Goal: Task Accomplishment & Management: Use online tool/utility

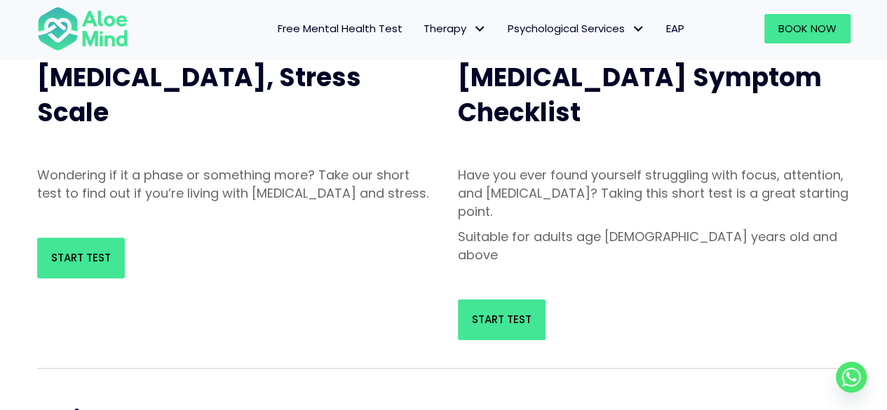
scroll to position [210, 0]
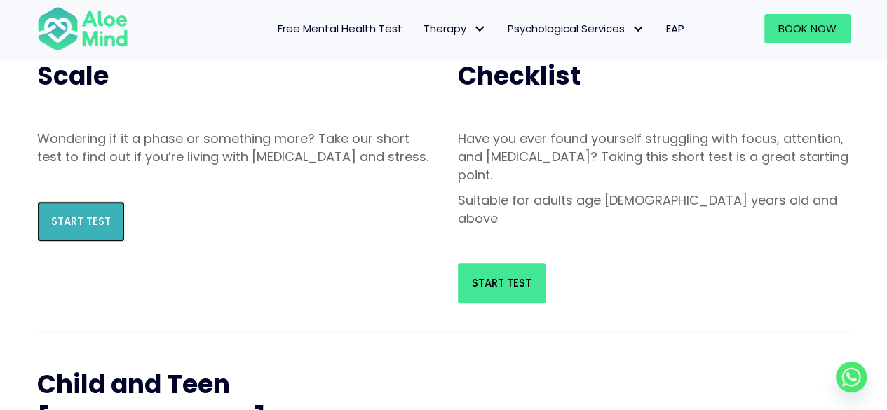
click at [117, 228] on link "Start Test" at bounding box center [81, 221] width 88 height 41
click at [285, 28] on span "Free Mental Health Test" at bounding box center [340, 28] width 125 height 15
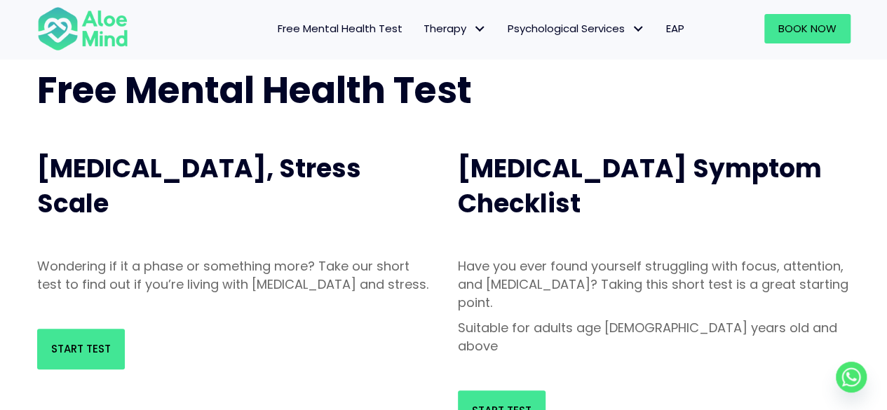
scroll to position [210, 0]
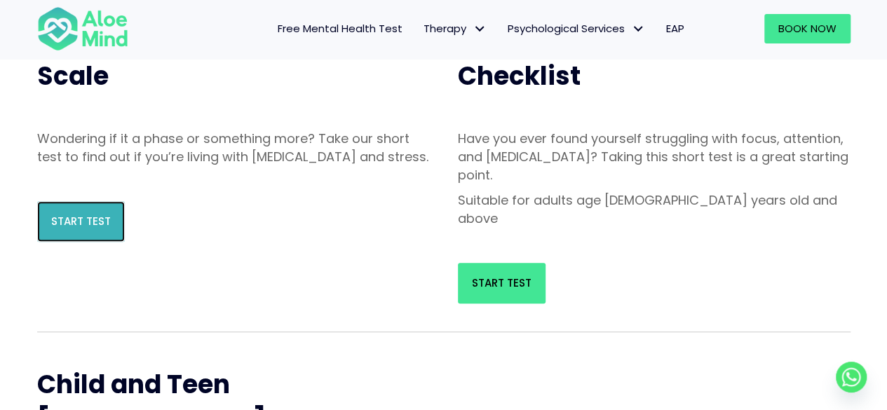
click at [56, 229] on span "Start Test" at bounding box center [81, 221] width 60 height 15
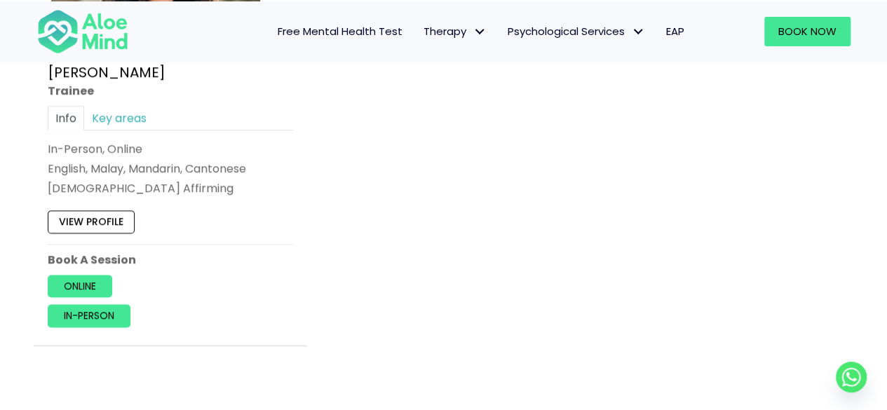
scroll to position [6132, 0]
